Goal: Obtain resource: Download file/media

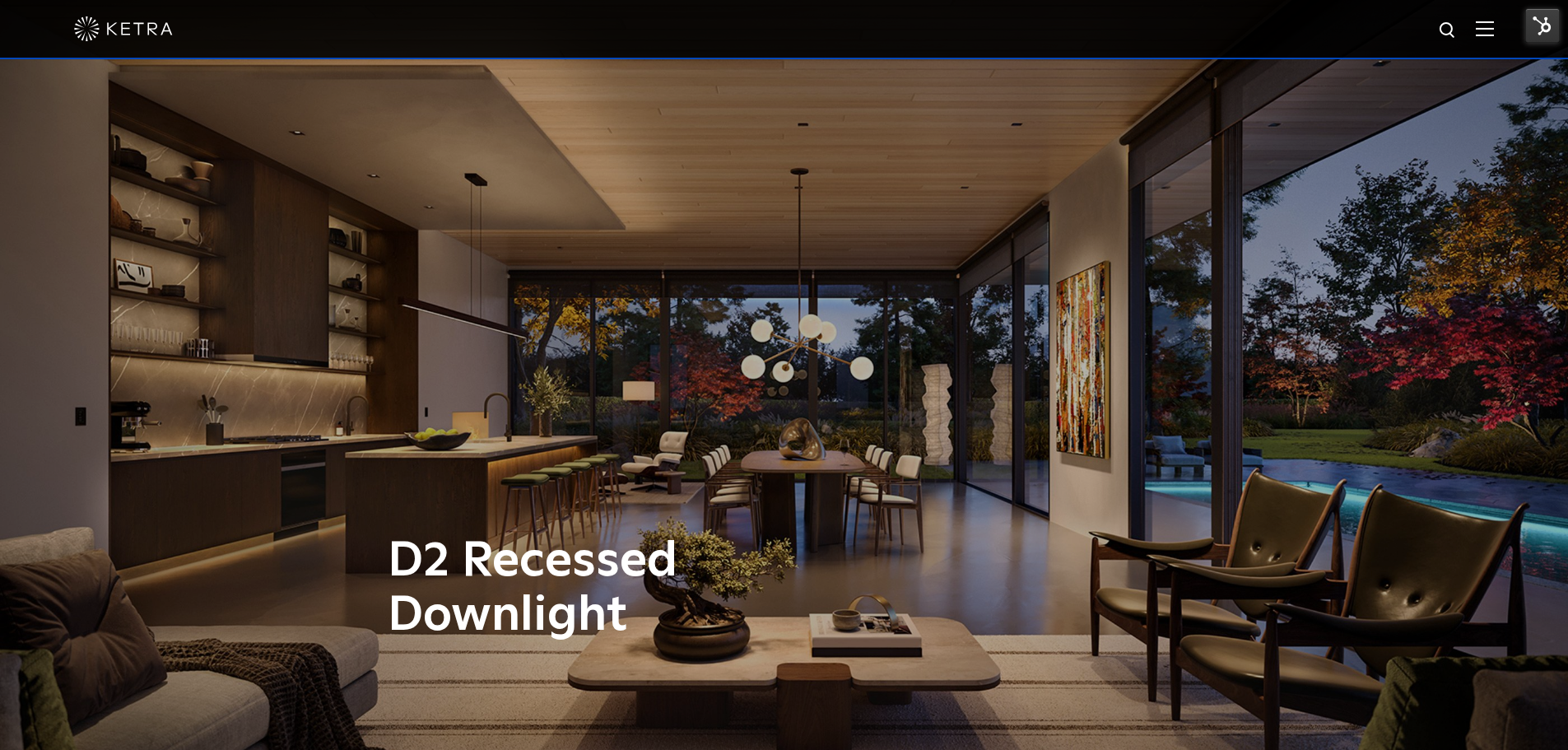
click at [1489, 18] on div at bounding box center [784, 29] width 1421 height 58
click at [1492, 26] on img at bounding box center [1485, 28] width 18 height 16
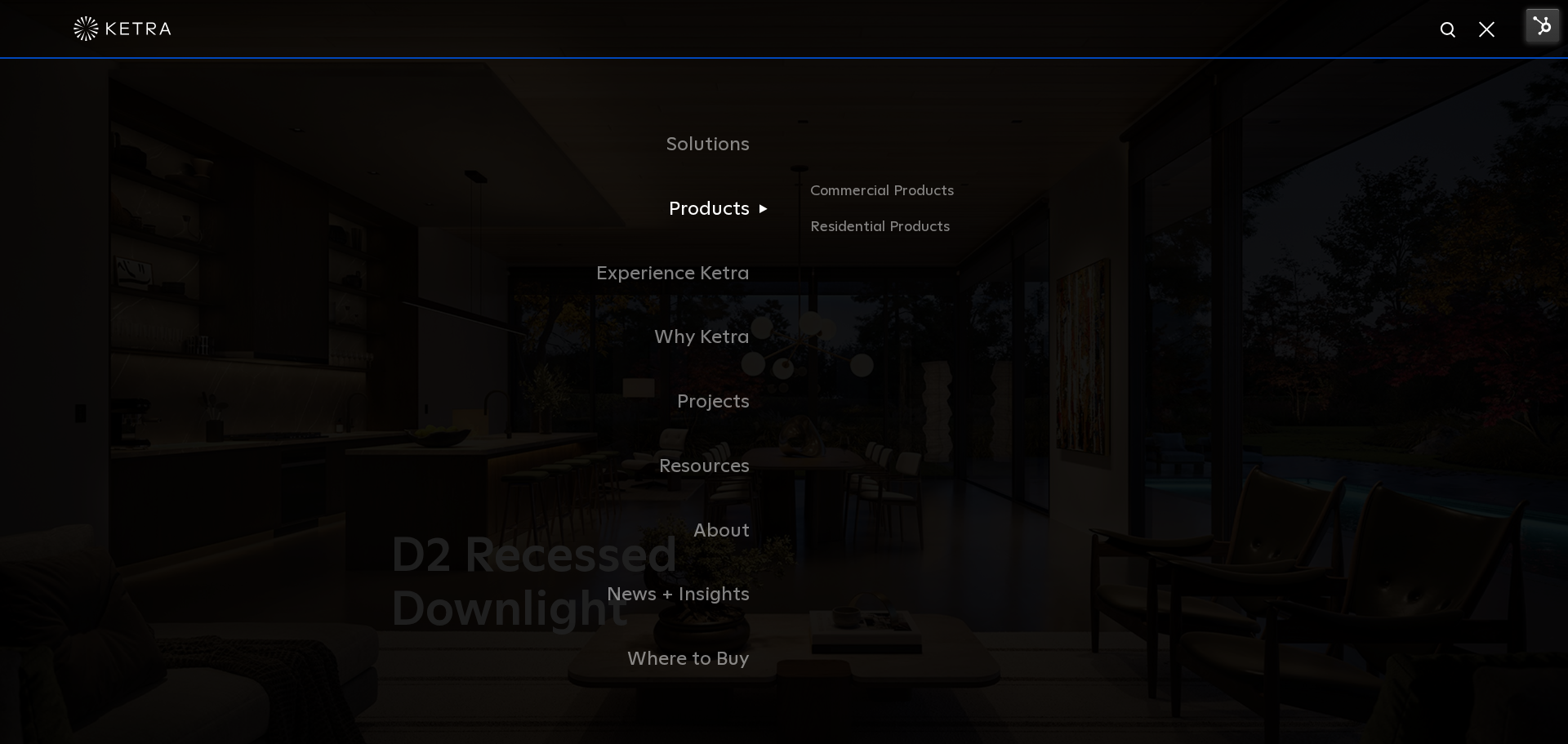
click at [683, 227] on link "Products" at bounding box center [579, 209] width 409 height 64
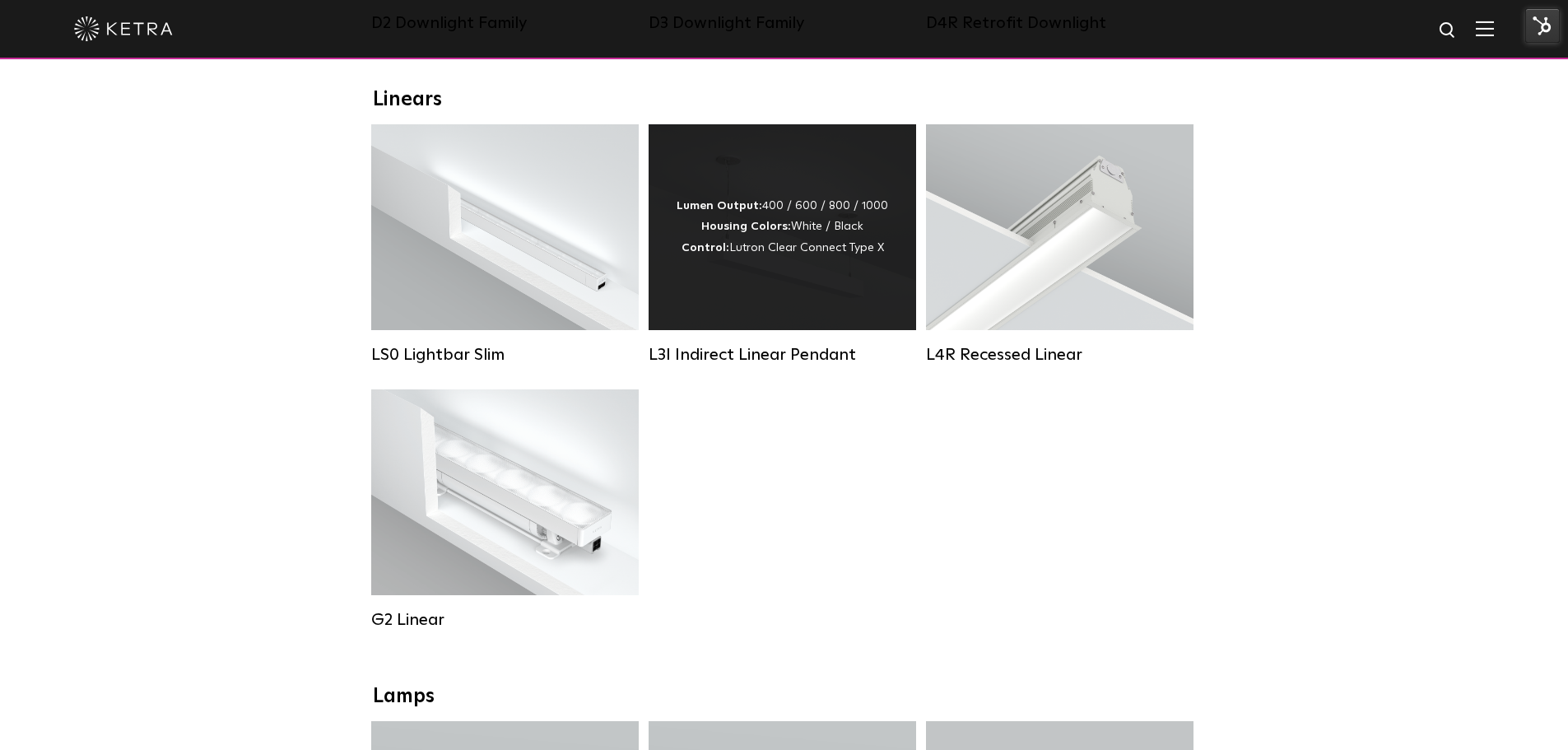
scroll to position [165, 0]
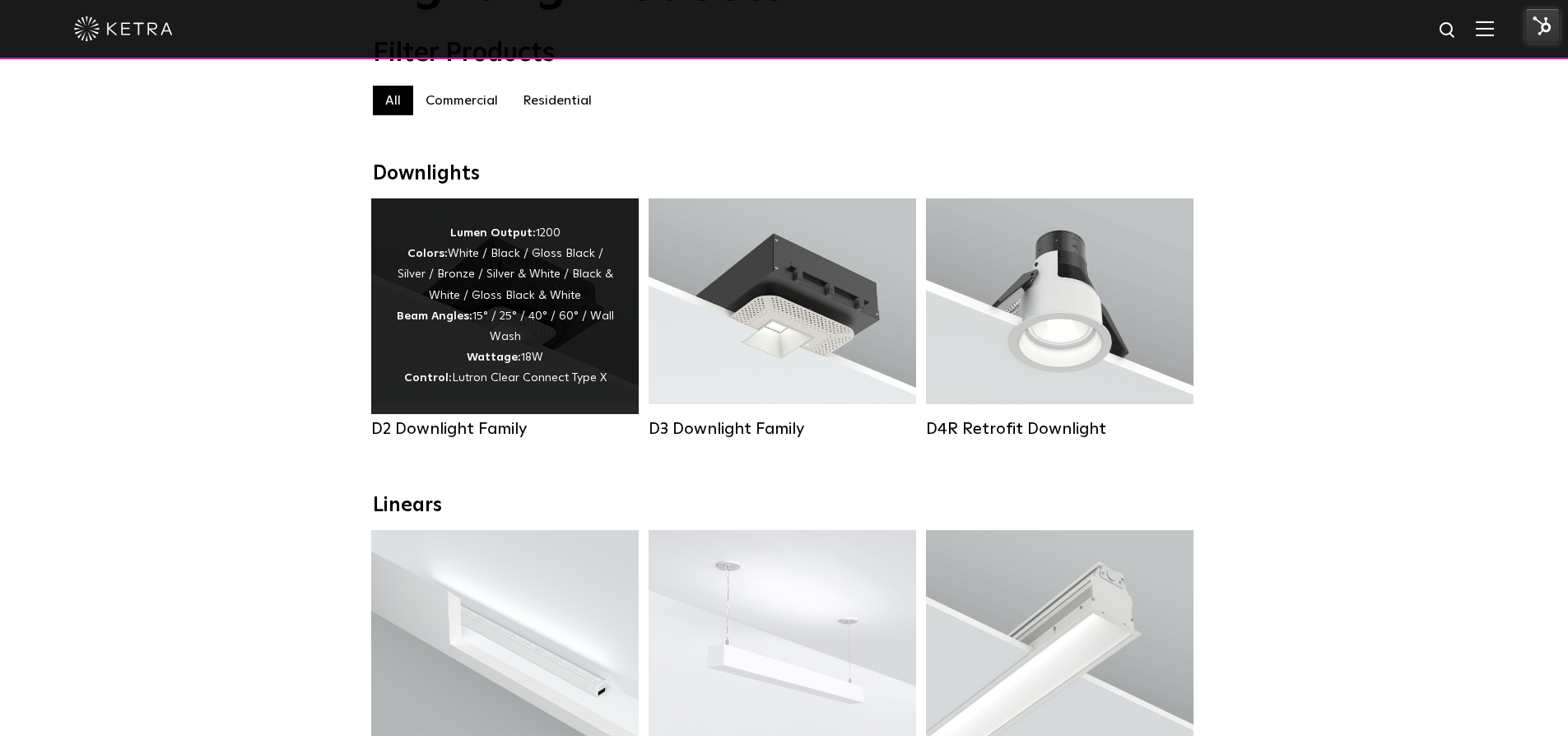
click at [495, 364] on strong "Wattage:" at bounding box center [494, 357] width 54 height 11
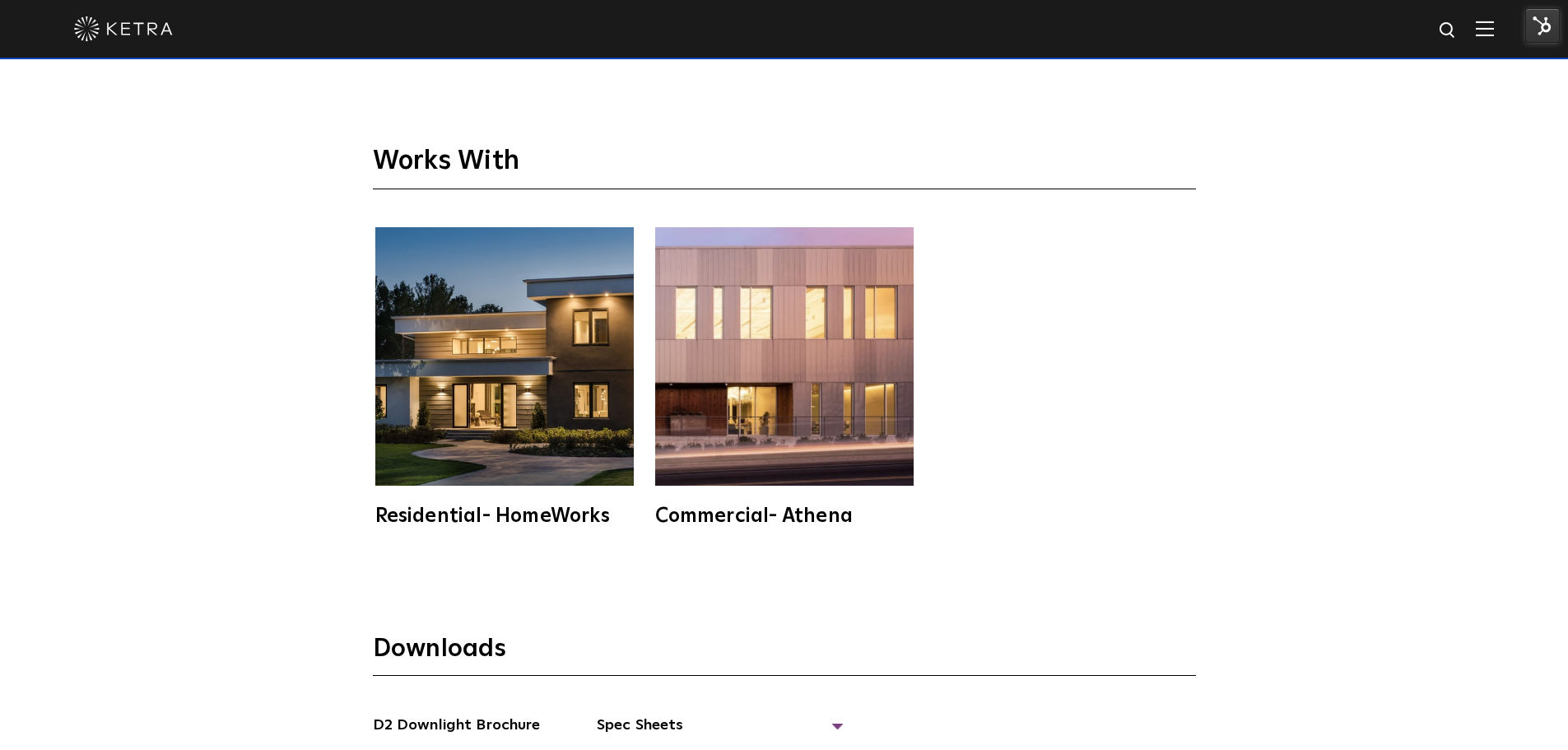
scroll to position [4777, 0]
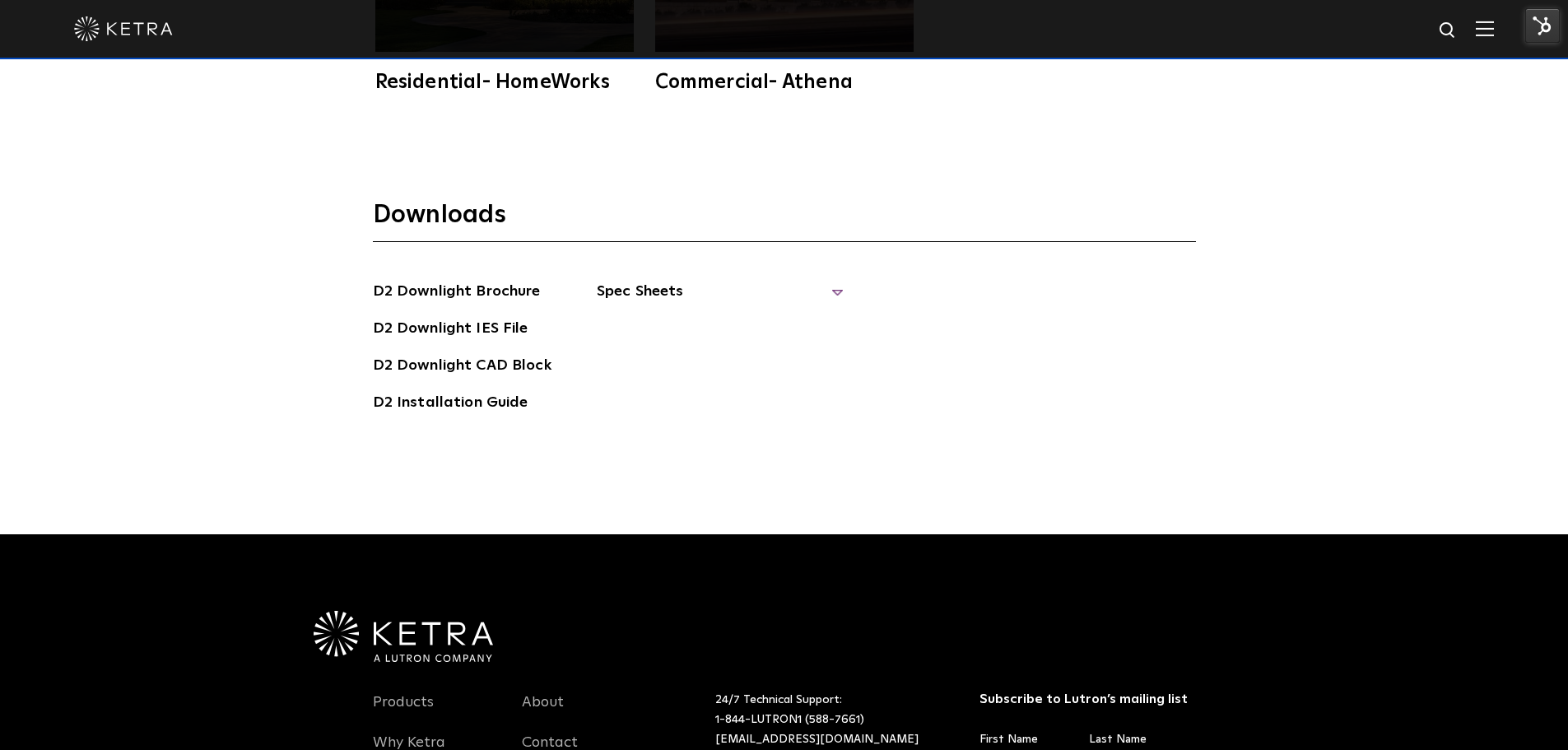
click at [688, 280] on span "Spec Sheets" at bounding box center [720, 298] width 247 height 36
